Goal: Task Accomplishment & Management: Complete application form

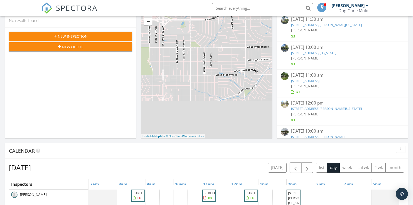
scroll to position [141, 0]
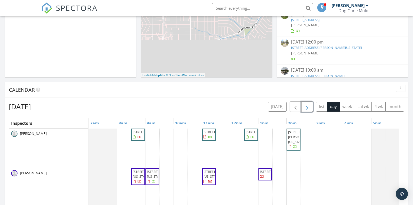
click at [306, 104] on span "button" at bounding box center [307, 107] width 6 height 6
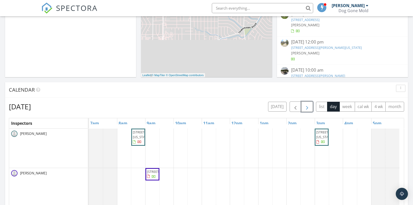
click at [306, 104] on span "button" at bounding box center [307, 107] width 6 height 6
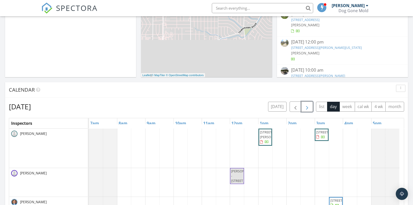
click at [306, 104] on span "button" at bounding box center [307, 107] width 6 height 6
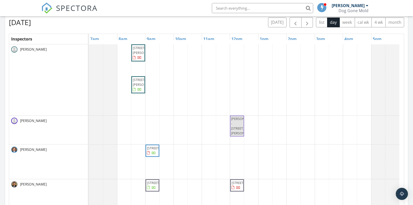
scroll to position [197, 0]
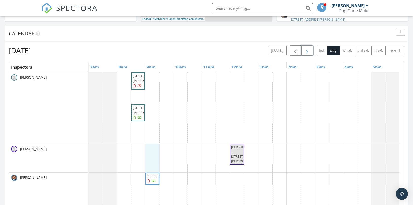
click at [150, 151] on div "5353 Knox Ave, Shawnee 66203 8313 Marty St, Overland Park 66212 MICHAEL DUCTS -…" at bounding box center [246, 170] width 315 height 196
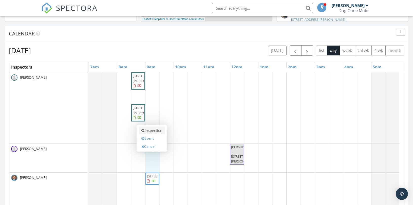
click at [151, 129] on link "Inspection" at bounding box center [152, 131] width 26 height 8
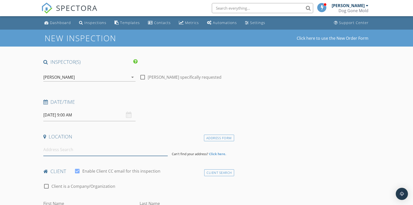
click at [67, 155] on input at bounding box center [105, 150] width 124 height 12
paste input "7544 Summit Street"
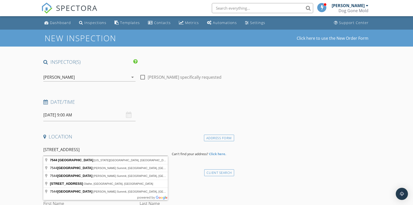
type input "7544 Summit Street, Kansas City, MO, USA"
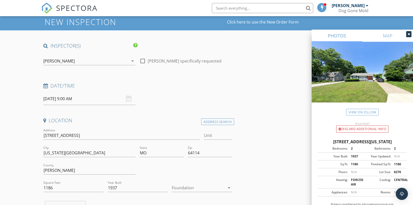
scroll to position [169, 0]
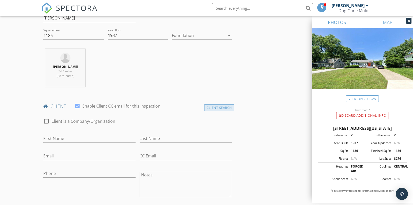
click at [221, 106] on div "Client Search" at bounding box center [219, 107] width 30 height 7
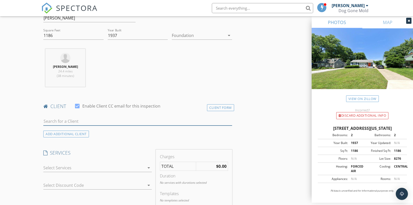
click at [72, 118] on input "text" at bounding box center [137, 121] width 189 height 8
paste input "Mia Hill"
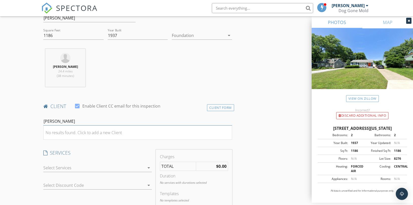
type input "Mia Hill"
click at [74, 132] on div "No results found. Click to add a new Client" at bounding box center [84, 133] width 76 height 6
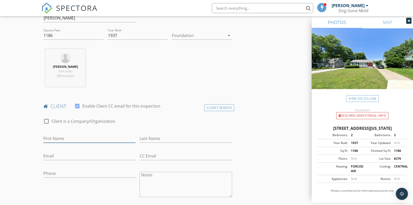
click at [60, 140] on input "First Name" at bounding box center [89, 139] width 92 height 8
paste input "Mia Hill"
click at [56, 138] on input "Mia Hill" at bounding box center [89, 139] width 92 height 8
type input "Mia Hill"
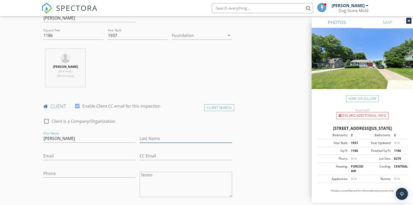
click at [197, 137] on input "Last Name" at bounding box center [186, 139] width 92 height 8
paste input "Hill"
type input "Hill"
click at [58, 136] on input "Mia Hill" at bounding box center [89, 139] width 92 height 8
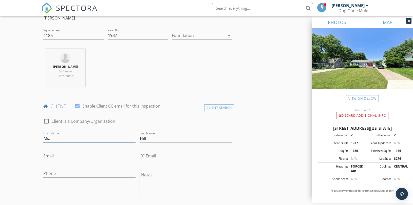
type input "Mia"
click at [66, 158] on input "Email" at bounding box center [89, 156] width 92 height 8
paste input "mkhill8601@gmail.com"
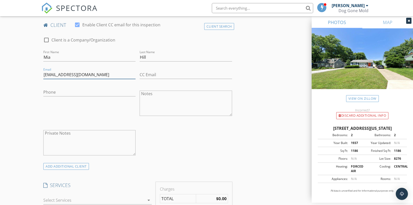
scroll to position [253, 0]
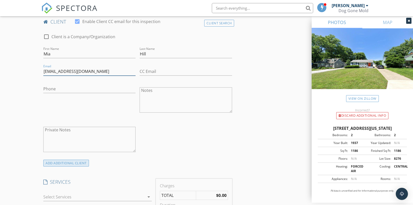
type input "mkhill8601@gmail.com"
click at [71, 163] on div "ADD ADDITIONAL client" at bounding box center [66, 163] width 46 height 7
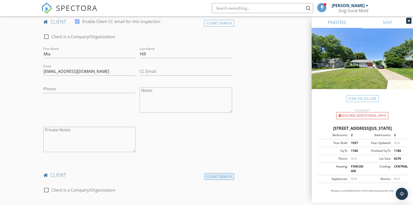
click at [223, 177] on div "Client Search" at bounding box center [219, 176] width 30 height 7
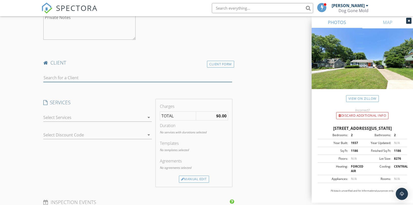
click at [77, 78] on input "text" at bounding box center [137, 78] width 189 height 8
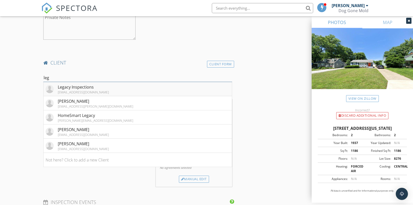
type input "leg"
click at [65, 90] on div "legacyhomeinspectionskc@gmail.com" at bounding box center [83, 92] width 51 height 4
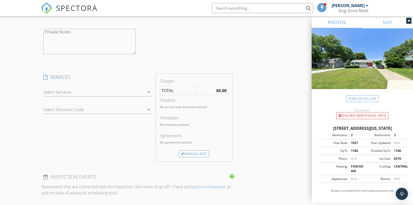
scroll to position [535, 0]
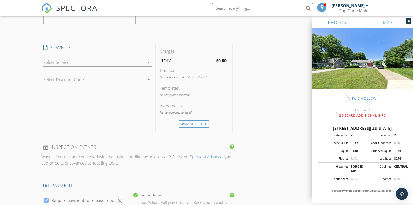
click at [146, 63] on icon "arrow_drop_down" at bounding box center [149, 62] width 6 height 6
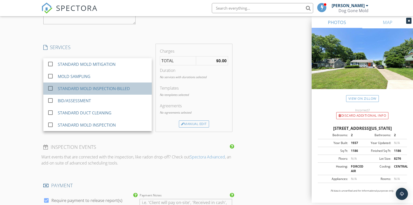
click at [120, 88] on div "STANDARD MOLD INSPECTION-BILLED" at bounding box center [94, 89] width 72 height 6
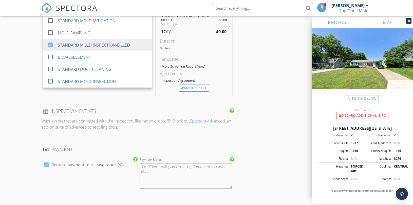
scroll to position [647, 0]
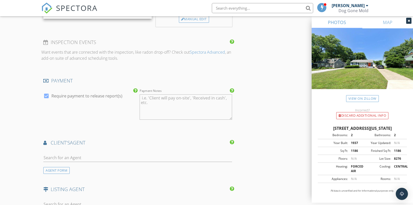
click at [92, 96] on label "Require payment to release report(s)" at bounding box center [86, 95] width 71 height 5
checkbox input "false"
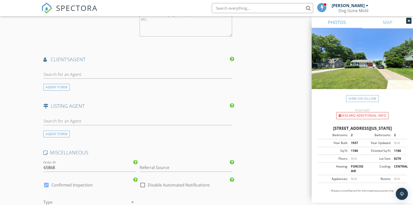
scroll to position [732, 0]
click at [88, 73] on input "text" at bounding box center [137, 73] width 189 height 8
paste input "fife@reecenichols.com"
type input "fife@reecenichols.com"
click at [89, 85] on div "No results found. Click to add a new Agent" at bounding box center [84, 85] width 76 height 6
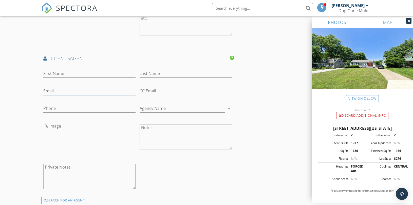
click at [75, 94] on input "Email" at bounding box center [89, 91] width 92 height 8
paste input "fife@reecenichols.com"
type input "fife@reecenichols.com"
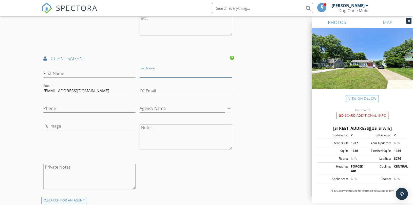
click at [167, 72] on input "Last Name" at bounding box center [186, 73] width 92 height 8
paste input "Pfeifauf"
type input "Pfeifauf"
click at [72, 77] on input "First Name" at bounding box center [89, 73] width 92 height 8
paste input "John"
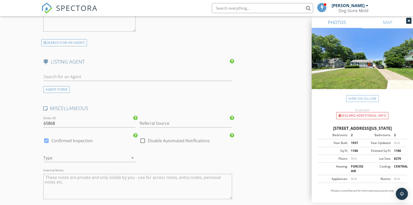
scroll to position [929, 0]
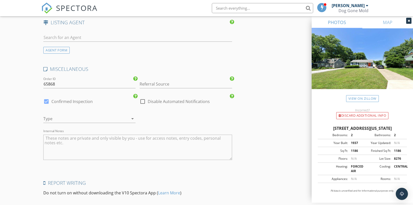
type input "John"
click at [150, 84] on input "Referral Source" at bounding box center [186, 84] width 92 height 8
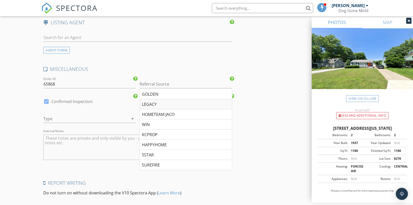
drag, startPoint x: 155, startPoint y: 104, endPoint x: 84, endPoint y: 113, distance: 72.1
click at [155, 103] on div "LEGACY" at bounding box center [186, 104] width 92 height 10
type input "LEGACY"
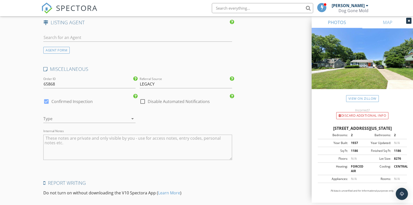
click at [82, 117] on div at bounding box center [82, 119] width 78 height 8
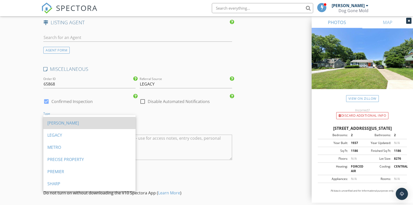
scroll to position [364, 0]
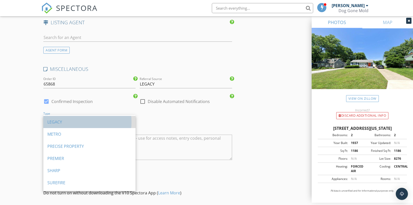
click at [78, 122] on div "LEGACY" at bounding box center [89, 122] width 84 height 6
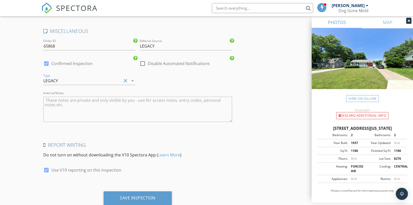
scroll to position [983, 0]
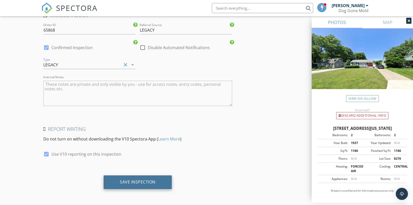
click at [139, 183] on div "Save Inspection" at bounding box center [138, 182] width 36 height 5
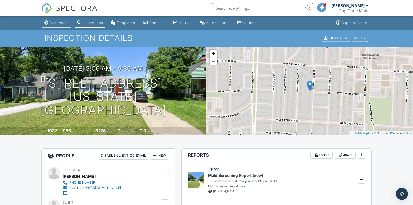
click at [51, 22] on div "Dashboard" at bounding box center [59, 23] width 19 height 4
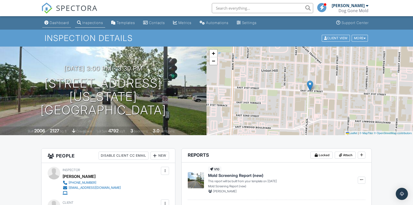
click at [61, 21] on div "Dashboard" at bounding box center [59, 23] width 19 height 4
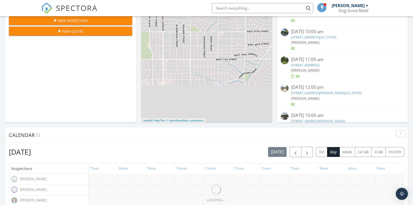
scroll to position [169, 0]
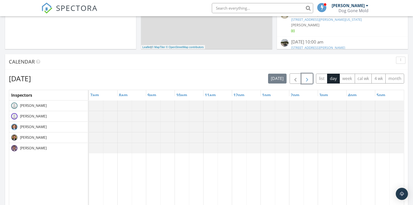
click at [303, 79] on button "button" at bounding box center [307, 78] width 12 height 10
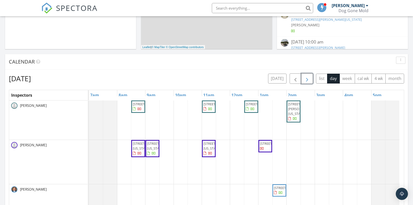
click at [304, 79] on span "button" at bounding box center [307, 79] width 6 height 6
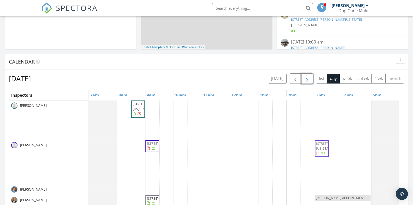
drag, startPoint x: 322, startPoint y: 120, endPoint x: 321, endPoint y: 145, distance: 24.8
click at [321, 145] on tbody "4335 N 121st Terrace, Kansas City 66109 513 E 31st Ave , Kansas City 64116 1275…" at bounding box center [244, 187] width 311 height 173
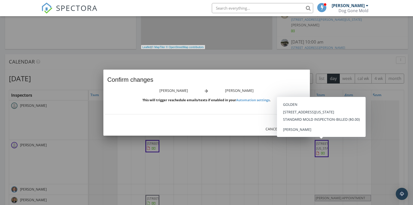
click at [289, 129] on button "Save" at bounding box center [297, 129] width 22 height 9
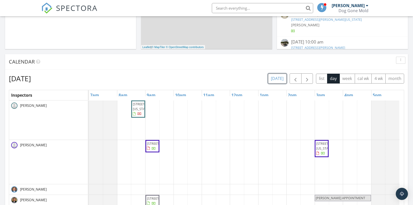
click at [278, 79] on button "[DATE]" at bounding box center [277, 79] width 18 height 10
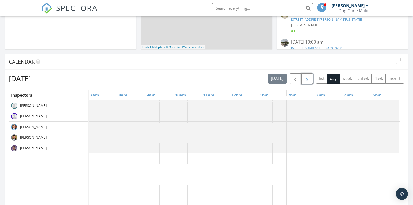
click at [308, 79] on span "button" at bounding box center [307, 79] width 6 height 6
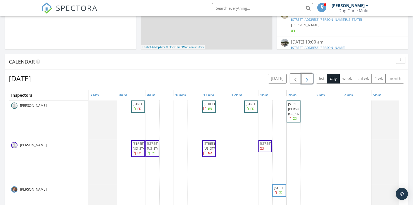
click at [308, 80] on span "button" at bounding box center [307, 79] width 6 height 6
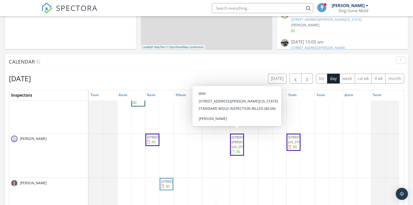
scroll to position [197, 0]
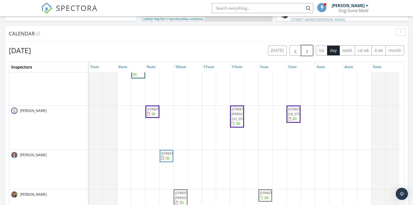
click at [237, 115] on span "8100 N Thomas Meyers Dr, Kansas City 64118" at bounding box center [246, 114] width 28 height 14
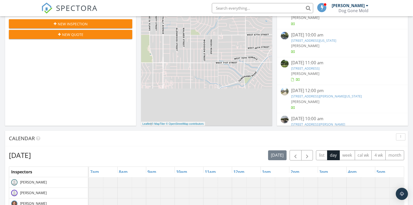
scroll to position [141, 0]
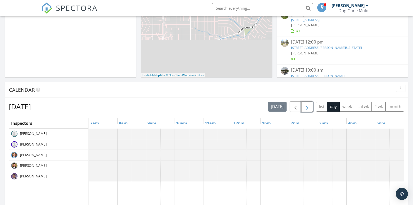
click at [305, 105] on span "button" at bounding box center [307, 107] width 6 height 6
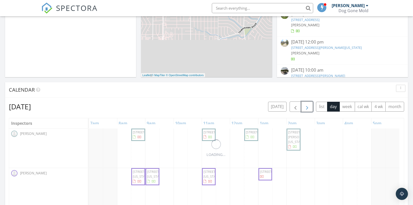
click at [306, 105] on span "button" at bounding box center [307, 107] width 6 height 6
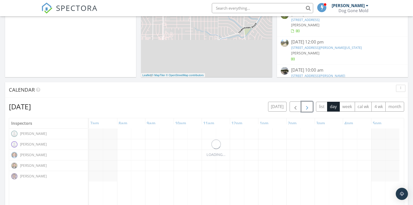
click at [306, 105] on span "button" at bounding box center [307, 107] width 6 height 6
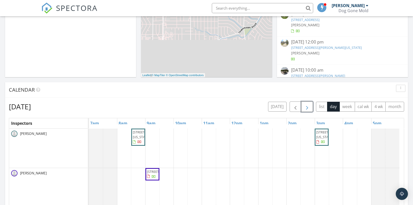
click at [306, 105] on span "button" at bounding box center [307, 107] width 6 height 6
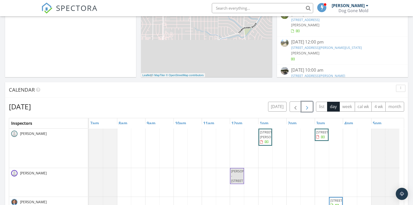
click at [306, 105] on span "button" at bounding box center [307, 107] width 6 height 6
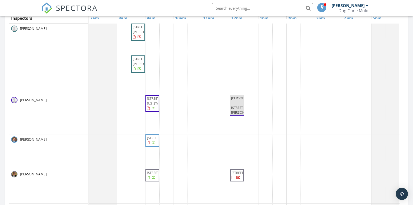
scroll to position [225, 0]
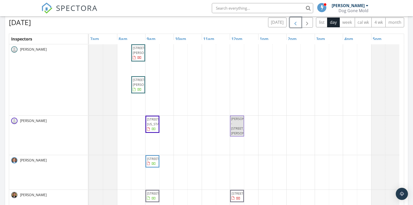
click at [296, 22] on span "button" at bounding box center [295, 23] width 6 height 6
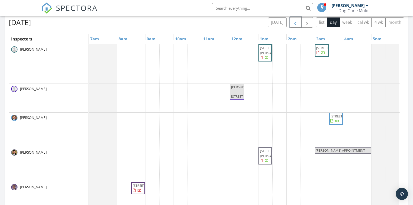
click at [299, 24] on button "button" at bounding box center [296, 22] width 12 height 10
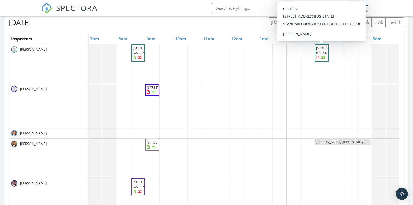
click at [318, 52] on span "[STREET_ADDRESS][US_STATE]" at bounding box center [330, 50] width 28 height 9
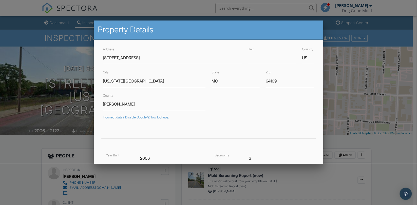
click at [123, 57] on input "513 E 31st St" at bounding box center [172, 58] width 139 height 12
click at [126, 57] on input "513 E 31st St" at bounding box center [172, 58] width 139 height 12
click at [125, 58] on input "513 E 31st ave" at bounding box center [172, 58] width 139 height 12
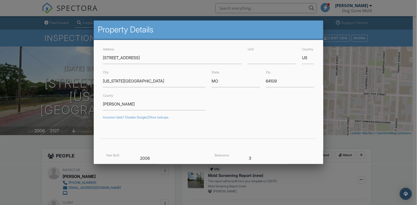
type input "513 E 31st Ave"
click at [267, 80] on input "64109" at bounding box center [290, 81] width 48 height 12
type input "6"
type input "39.0707905"
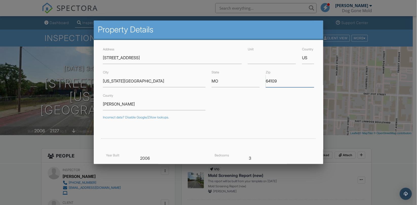
type input "-94.57876979999999"
type input "64116"
drag, startPoint x: 122, startPoint y: 104, endPoint x: 84, endPoint y: 102, distance: 37.8
type input "39.1513066"
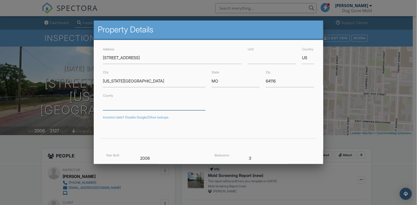
type input "-94.57391659999999"
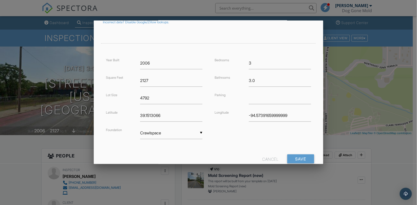
scroll to position [110, 0]
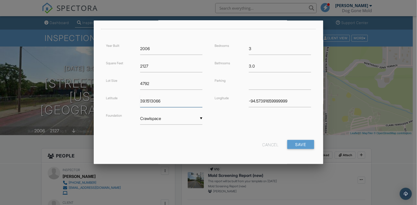
drag, startPoint x: 170, startPoint y: 102, endPoint x: 89, endPoint y: 93, distance: 81.6
drag, startPoint x: 261, startPoint y: 101, endPoint x: 221, endPoint y: 101, distance: 40.5
click at [221, 101] on div "Longitude -94.57391659999999" at bounding box center [263, 101] width 103 height 12
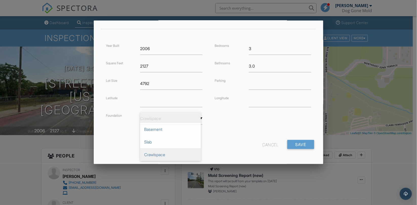
scroll to position [2, 0]
drag, startPoint x: 161, startPoint y: 117, endPoint x: 153, endPoint y: 118, distance: 8.6
click at [153, 118] on div "▼ Crawlspace Basement Slab Crawlspace Basement Slab Crawlspace" at bounding box center [171, 118] width 62 height 12
click at [153, 119] on li at bounding box center [170, 118] width 61 height 13
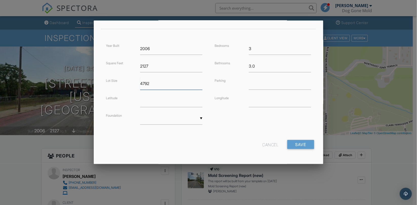
drag, startPoint x: 151, startPoint y: 87, endPoint x: 117, endPoint y: 82, distance: 34.4
click at [117, 82] on div "Lot Size 4792" at bounding box center [154, 84] width 103 height 12
click at [125, 65] on div "Square Feet 2127" at bounding box center [154, 66] width 103 height 12
drag, startPoint x: 161, startPoint y: 47, endPoint x: 127, endPoint y: 42, distance: 34.7
click at [127, 42] on form "Address 513 E 31st Ave Unit Country US City Kansas City State MO Zip 64116 Coun…" at bounding box center [208, 44] width 217 height 217
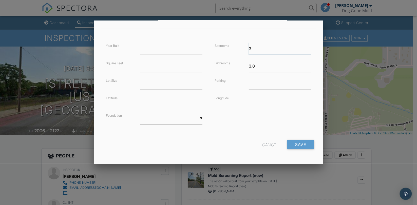
drag, startPoint x: 257, startPoint y: 48, endPoint x: 214, endPoint y: 48, distance: 42.8
click at [214, 48] on div "Bedrooms 3" at bounding box center [263, 49] width 103 height 12
drag, startPoint x: 266, startPoint y: 66, endPoint x: 204, endPoint y: 66, distance: 62.3
click at [204, 66] on div "Year Built Square Feet Lot Size Latitude Foundation ▼ Basement Slab Crawlspace …" at bounding box center [208, 89] width 217 height 92
click at [299, 144] on input "Save" at bounding box center [300, 144] width 27 height 9
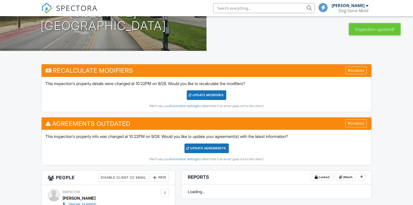
scroll to position [84, 0]
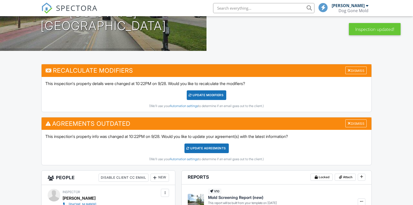
click at [207, 95] on div "UPDATE Modifiers" at bounding box center [207, 95] width 40 height 10
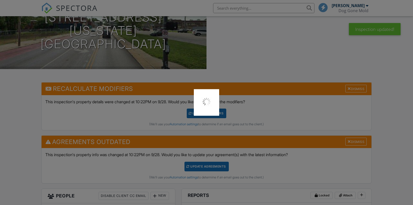
scroll to position [56, 0]
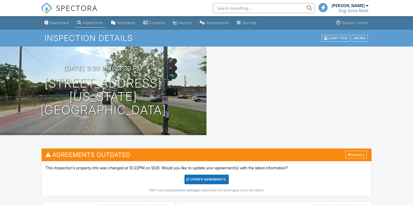
scroll to position [109, 0]
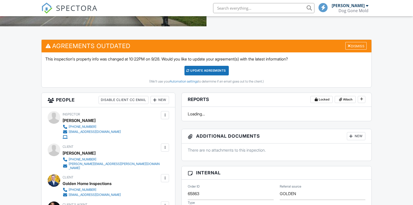
click at [210, 66] on div "Update Agreements" at bounding box center [206, 71] width 44 height 10
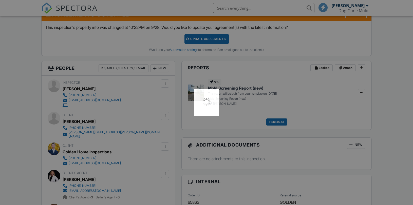
scroll to position [0, 0]
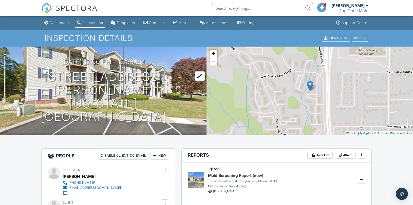
click at [102, 89] on h1 "[STREET_ADDRESS][PERSON_NAME] [US_STATE][GEOGRAPHIC_DATA]" at bounding box center [103, 96] width 190 height 53
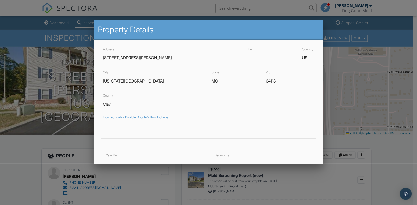
click at [155, 56] on input "[STREET_ADDRESS][PERSON_NAME]" at bounding box center [172, 58] width 139 height 12
click at [155, 56] on input "8100 N Thomas Meyers Dr" at bounding box center [172, 58] width 139 height 12
paste input "Madison Ave"
type input "[STREET_ADDRESS]"
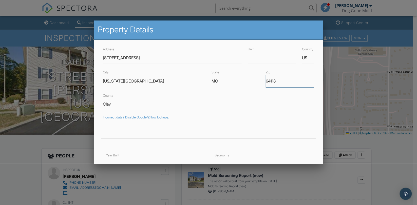
drag, startPoint x: 273, startPoint y: 82, endPoint x: 249, endPoint y: 82, distance: 23.6
click at [249, 82] on div "City Kansas City State MO Zip 64118" at bounding box center [208, 78] width 217 height 18
type input "39.2415837"
type input "-94.5918861"
type input "64114"
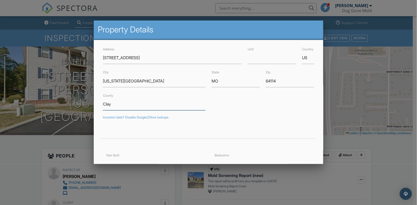
drag, startPoint x: 127, startPoint y: 107, endPoint x: 68, endPoint y: 108, distance: 58.5
type input "38.9814799"
type input "-94.6008049"
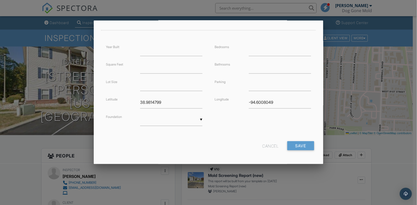
scroll to position [110, 0]
drag, startPoint x: 169, startPoint y: 98, endPoint x: 80, endPoint y: 102, distance: 89.5
drag, startPoint x: 189, startPoint y: 100, endPoint x: 172, endPoint y: 104, distance: 18.5
click at [162, 100] on div "Year Built Square Feet Lot Size Latitude Foundation ▼ Basement Slab Crawlspace …" at bounding box center [208, 89] width 217 height 92
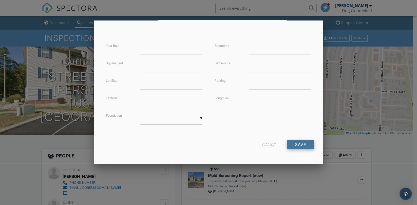
click at [298, 144] on input "Save" at bounding box center [300, 144] width 27 height 9
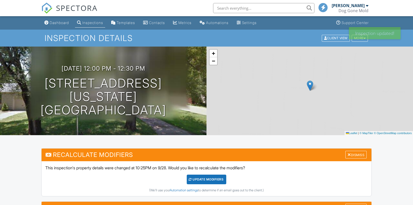
click at [204, 175] on div "UPDATE Modifiers" at bounding box center [207, 180] width 40 height 10
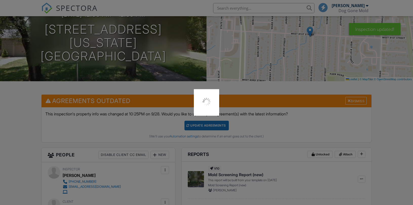
scroll to position [56, 0]
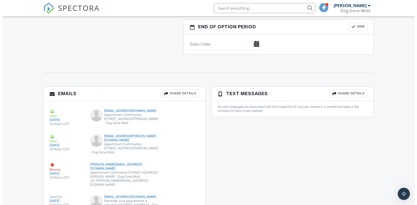
scroll to position [598, 0]
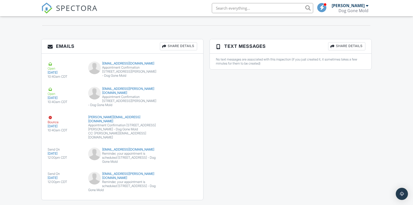
click at [179, 47] on div "Share Details" at bounding box center [178, 46] width 37 height 8
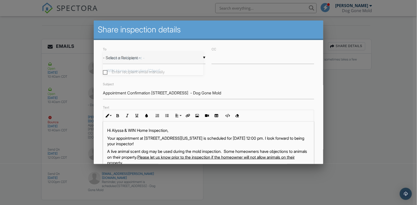
click at [128, 56] on div "▼ - Select a Recipient - - Select a Recipient - WIN Home Inspection (Client) Al…" at bounding box center [154, 58] width 103 height 12
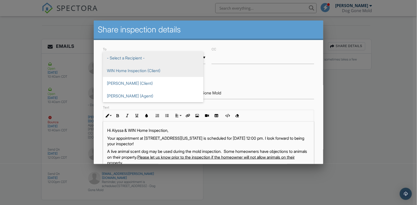
click at [127, 70] on span "WIN Home Inspection (Client)" at bounding box center [153, 70] width 101 height 13
type input "WIN Home Inspection (Client)"
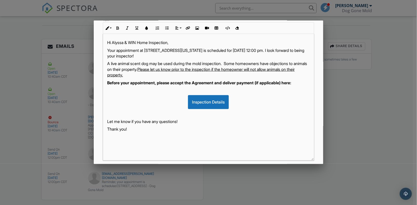
scroll to position [117, 0]
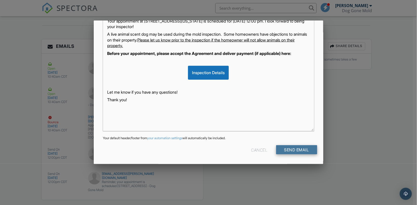
click at [290, 149] on input "Send Email" at bounding box center [296, 149] width 41 height 9
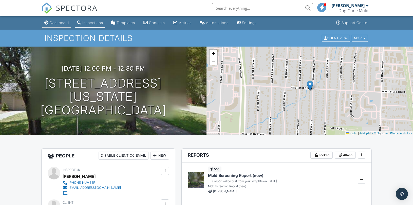
click at [62, 20] on link "Dashboard" at bounding box center [56, 22] width 29 height 9
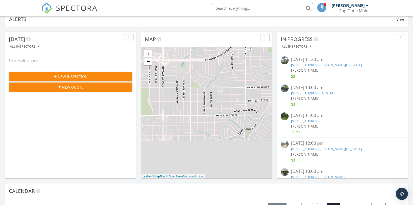
scroll to position [141, 0]
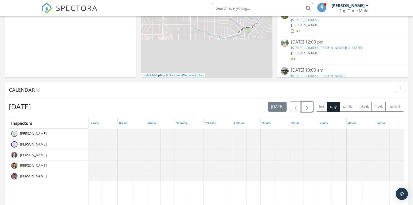
click at [305, 106] on span "button" at bounding box center [307, 107] width 6 height 6
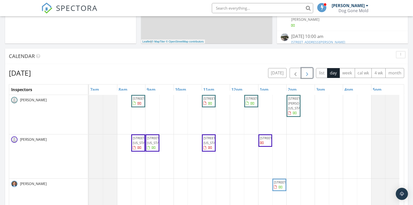
scroll to position [225, 0]
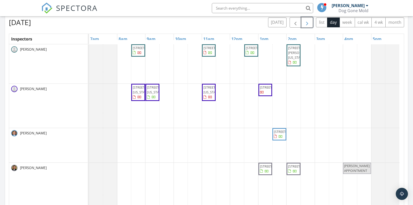
click at [308, 23] on span "button" at bounding box center [307, 23] width 6 height 6
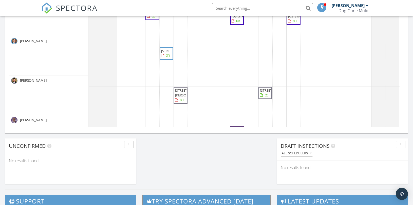
scroll to position [0, 0]
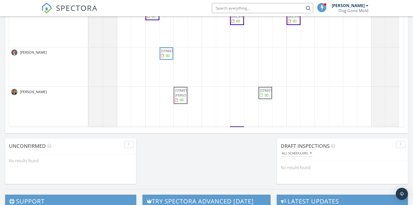
click at [276, 97] on div "[STREET_ADDRESS] [STREET_ADDRESS][US_STATE] [STREET_ADDRESS] [STREET_ADDRESS] […" at bounding box center [246, 49] width 315 height 234
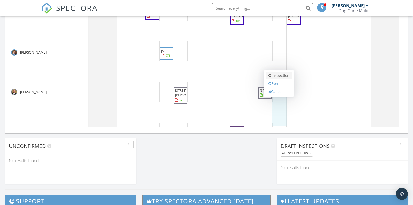
click at [279, 74] on link "Inspection" at bounding box center [279, 76] width 26 height 8
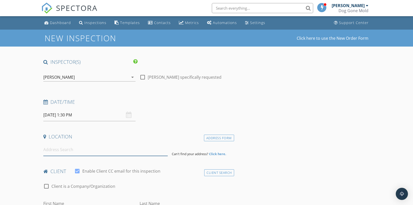
click at [78, 150] on input at bounding box center [105, 150] width 124 height 12
paste input "[STREET_ADDRESS][PERSON_NAME]"
type input "[STREET_ADDRESS][PERSON_NAME]"
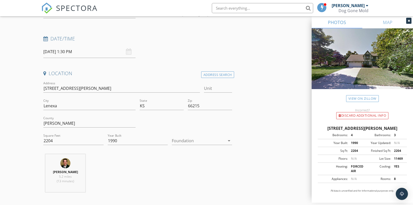
scroll to position [141, 0]
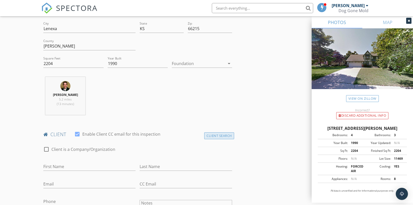
drag, startPoint x: 224, startPoint y: 140, endPoint x: 224, endPoint y: 137, distance: 3.3
click at [224, 140] on div "client check_box Enable Client CC email for this inspection" at bounding box center [137, 136] width 193 height 10
click at [223, 135] on div "Client Search" at bounding box center [219, 135] width 30 height 7
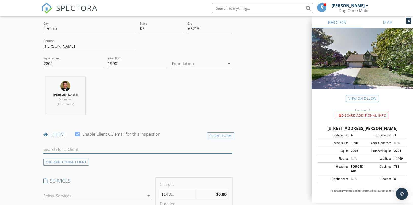
click at [92, 148] on input "text" at bounding box center [137, 149] width 189 height 8
paste input "[PERSON_NAME]"
click at [45, 150] on input "[PERSON_NAME]" at bounding box center [137, 149] width 189 height 8
drag, startPoint x: 70, startPoint y: 150, endPoint x: 29, endPoint y: 149, distance: 40.8
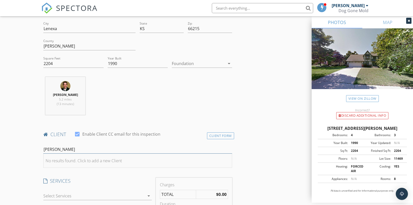
type input "[PERSON_NAME]"
click at [79, 159] on div "No results found. Click to add a new Client" at bounding box center [84, 161] width 76 height 6
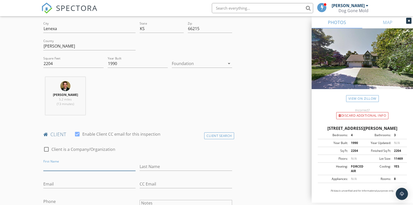
click at [74, 167] on input "First Name" at bounding box center [89, 167] width 92 height 8
paste input "[PERSON_NAME]"
click at [57, 166] on input "[PERSON_NAME]" at bounding box center [89, 167] width 92 height 8
type input "[PERSON_NAME]"
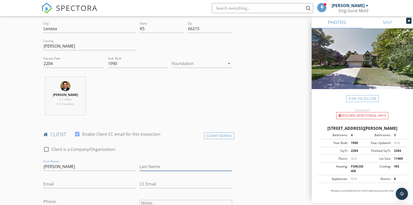
click at [148, 165] on input "Last Name" at bounding box center [186, 167] width 92 height 8
paste input "[PERSON_NAME]"
type input "[PERSON_NAME]"
click at [61, 167] on input "[PERSON_NAME]" at bounding box center [89, 167] width 92 height 8
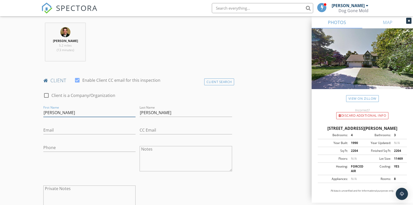
scroll to position [197, 0]
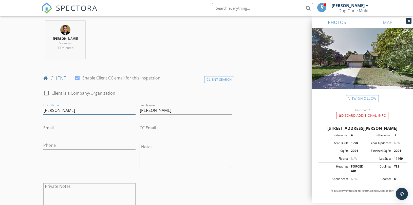
type input "[PERSON_NAME]"
click at [69, 130] on input "Email" at bounding box center [89, 128] width 92 height 8
paste input "[EMAIL_ADDRESS][DOMAIN_NAME]"
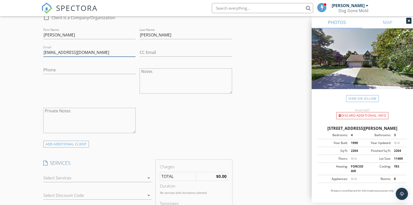
scroll to position [281, 0]
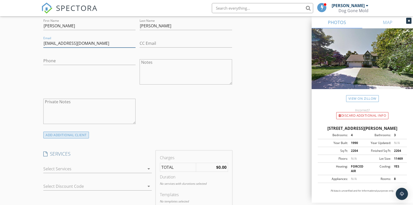
type input "[EMAIL_ADDRESS][DOMAIN_NAME]"
click at [76, 135] on div "ADD ADDITIONAL client" at bounding box center [66, 135] width 46 height 7
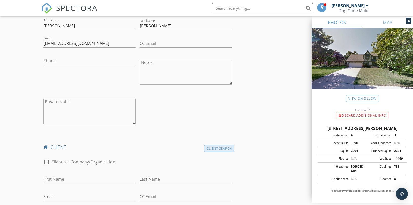
click at [224, 148] on div "Client Search" at bounding box center [219, 148] width 30 height 7
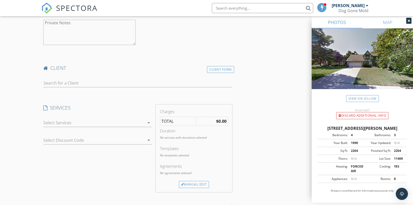
scroll to position [366, 0]
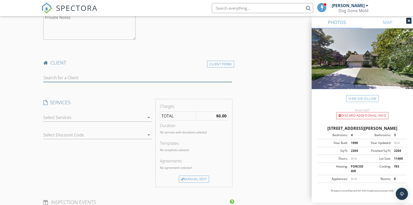
click at [91, 79] on input "text" at bounding box center [137, 78] width 189 height 8
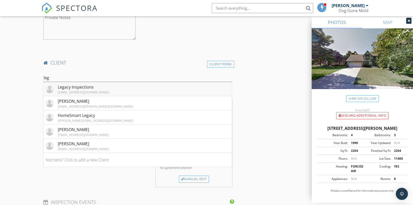
type input "leg"
click at [67, 91] on div "[EMAIL_ADDRESS][DOMAIN_NAME]" at bounding box center [83, 92] width 51 height 4
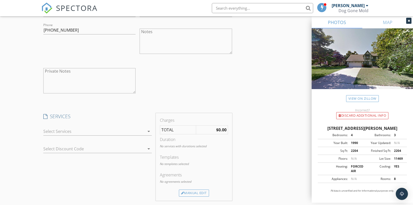
scroll to position [478, 0]
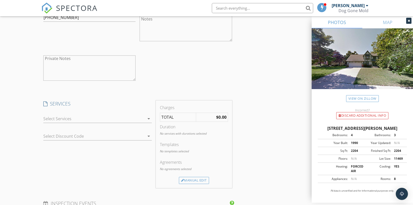
click at [117, 119] on div at bounding box center [93, 119] width 101 height 8
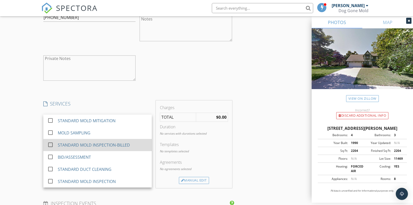
click at [111, 146] on div "STANDARD MOLD INSPECTION-BILLED" at bounding box center [94, 145] width 72 height 6
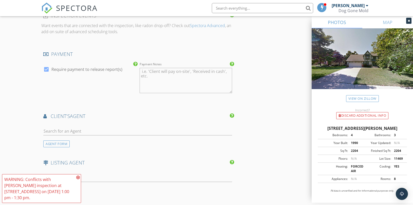
scroll to position [703, 0]
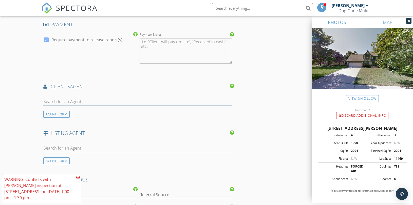
click at [82, 103] on input "text" at bounding box center [137, 102] width 189 height 8
paste input "[EMAIL_ADDRESS][DOMAIN_NAME]"
type input "[EMAIL_ADDRESS][DOMAIN_NAME]"
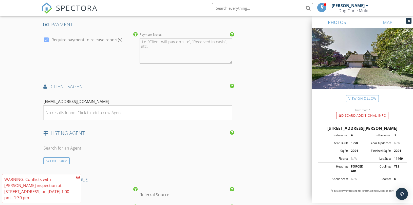
click at [73, 113] on div "No results found. Click to add a new Agent" at bounding box center [84, 113] width 76 height 6
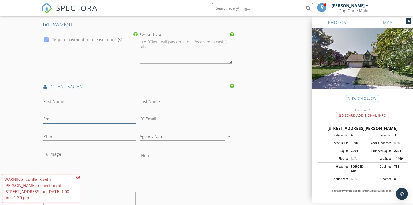
click at [69, 121] on input "Email" at bounding box center [89, 119] width 92 height 8
paste input "[EMAIL_ADDRESS][DOMAIN_NAME]"
type input "[EMAIL_ADDRESS][DOMAIN_NAME]"
click at [156, 101] on input "Last Name" at bounding box center [186, 102] width 92 height 8
paste input "Dykmann"
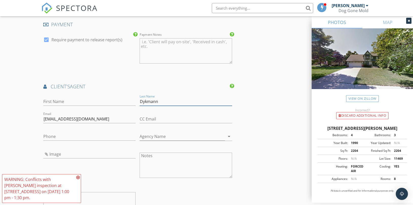
type input "Dykmann"
click at [59, 103] on input "First Name" at bounding box center [89, 102] width 92 height 8
paste input "Jeanne"
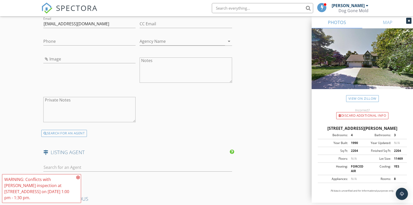
scroll to position [816, 0]
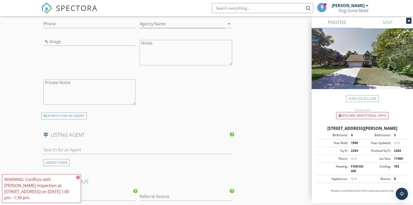
type input "Jeanne"
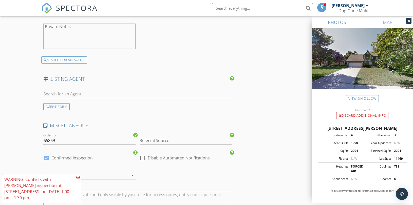
scroll to position [872, 0]
click at [160, 140] on input "Referral Source" at bounding box center [186, 140] width 92 height 8
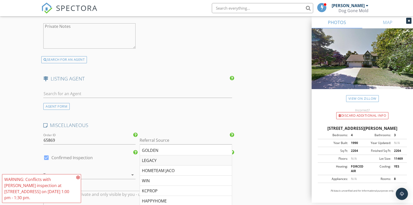
click at [149, 160] on div "LEGACY" at bounding box center [186, 161] width 92 height 10
type input "LEGACY"
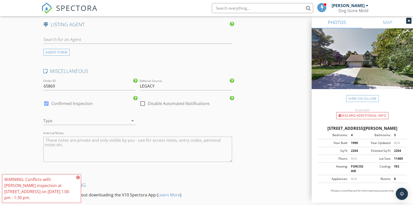
scroll to position [929, 0]
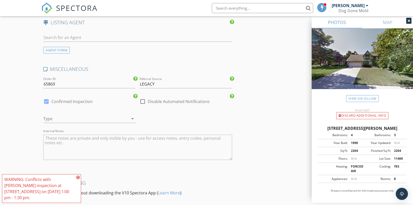
click at [73, 120] on div at bounding box center [82, 119] width 78 height 8
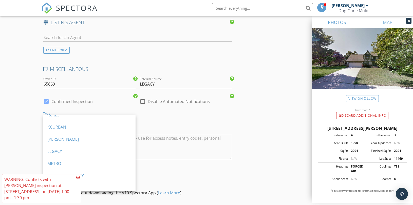
scroll to position [336, 0]
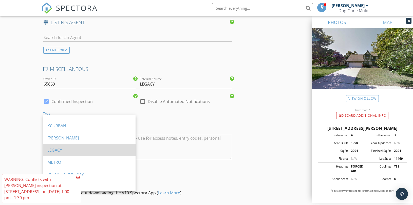
click at [67, 150] on div "LEGACY" at bounding box center [89, 150] width 84 height 6
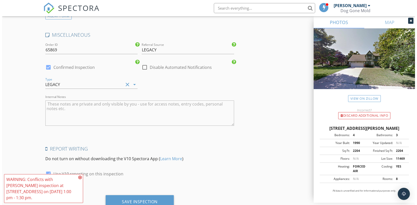
scroll to position [983, 0]
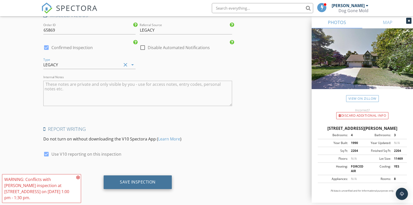
click at [143, 180] on div "Save Inspection" at bounding box center [138, 182] width 36 height 5
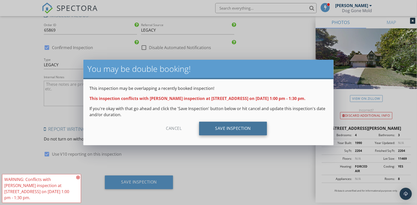
click at [222, 128] on div "Save Inspection" at bounding box center [233, 129] width 68 height 14
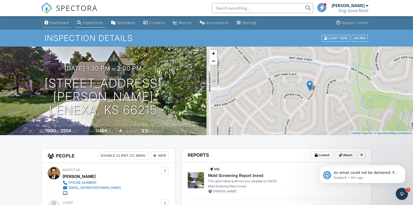
click at [58, 23] on div "Dashboard" at bounding box center [59, 23] width 19 height 4
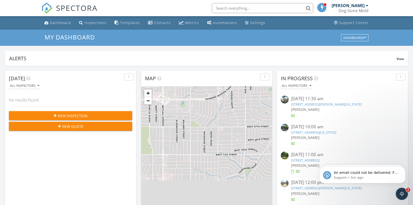
scroll to position [169, 0]
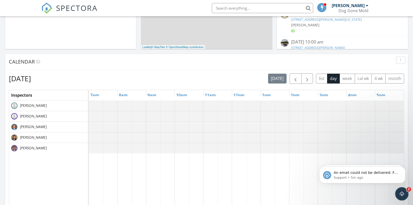
click at [402, 195] on icon "Open Intercom Messenger" at bounding box center [401, 193] width 8 height 8
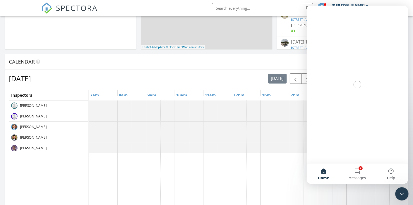
scroll to position [0, 0]
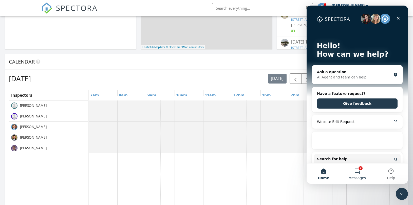
click at [353, 173] on button "2 Messages" at bounding box center [357, 174] width 34 height 20
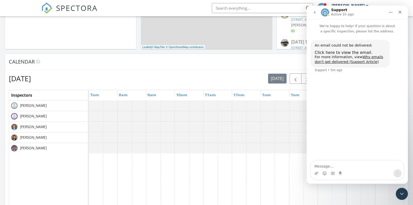
click at [314, 12] on icon "go back" at bounding box center [315, 12] width 2 height 3
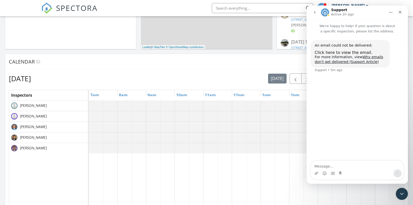
click at [313, 12] on icon "go back" at bounding box center [315, 12] width 4 height 4
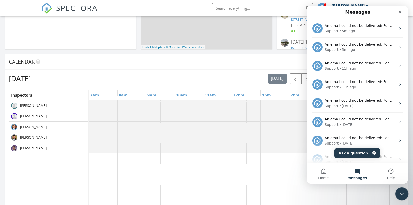
drag, startPoint x: 400, startPoint y: 194, endPoint x: 747, endPoint y: 366, distance: 387.7
click at [400, 194] on icon "Close Intercom Messenger" at bounding box center [401, 193] width 6 height 6
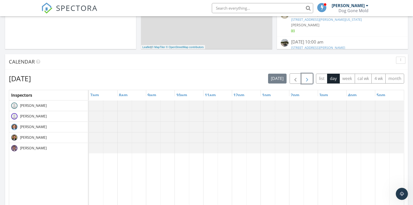
click at [304, 80] on span "button" at bounding box center [307, 79] width 6 height 6
